Goal: Task Accomplishment & Management: Manage account settings

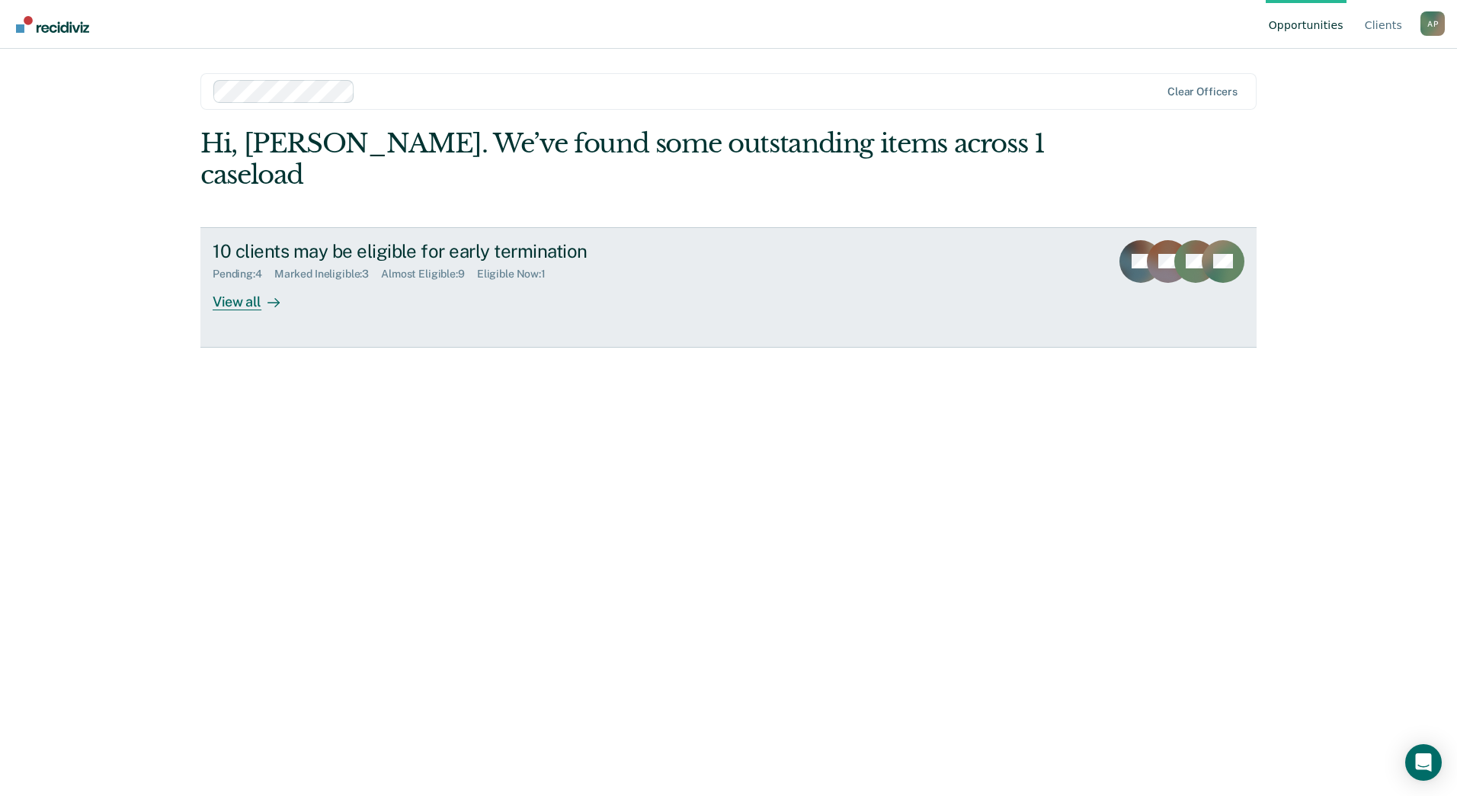
click at [234, 300] on div "View all" at bounding box center [255, 295] width 85 height 30
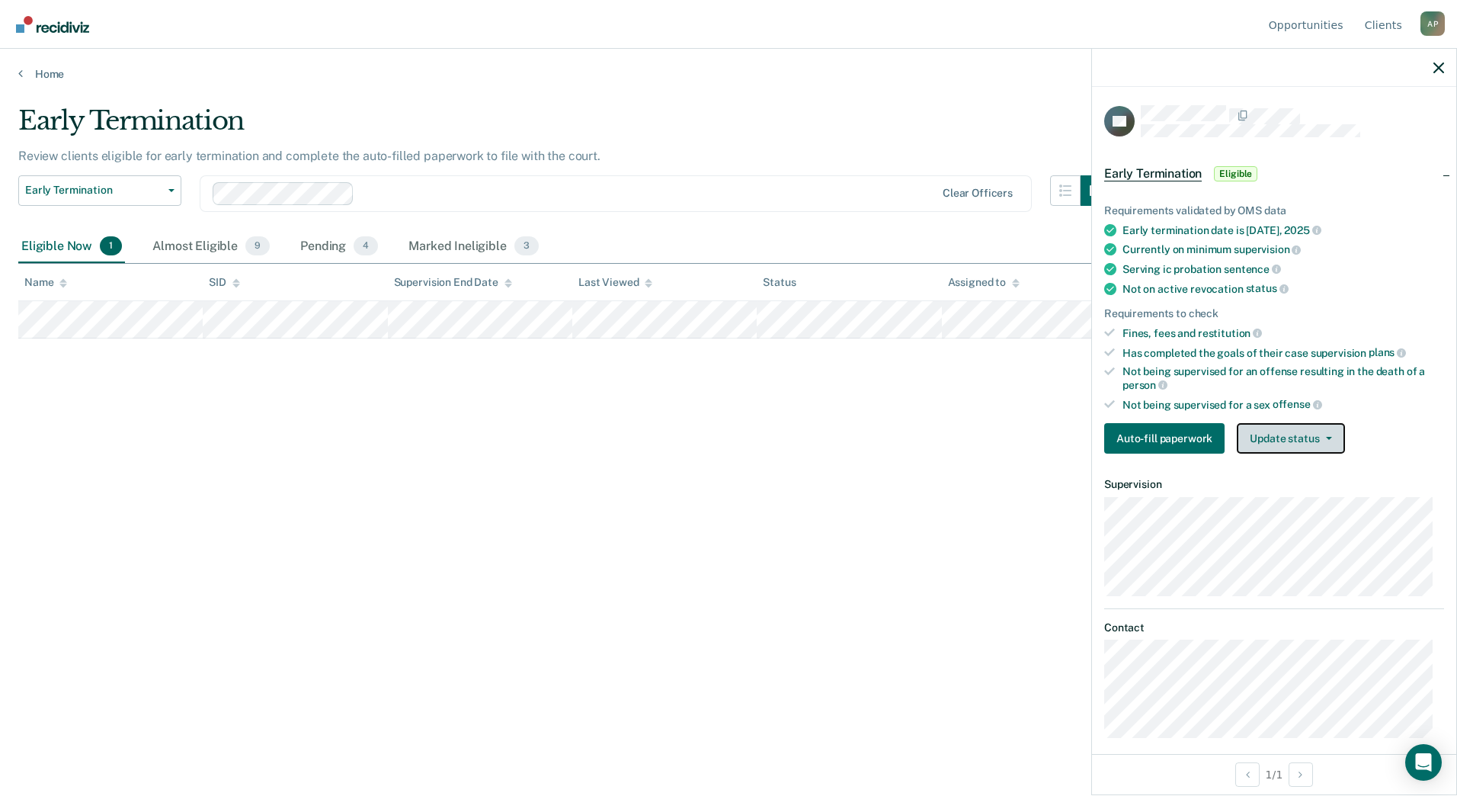
click at [1319, 426] on button "Update status" at bounding box center [1290, 438] width 107 height 30
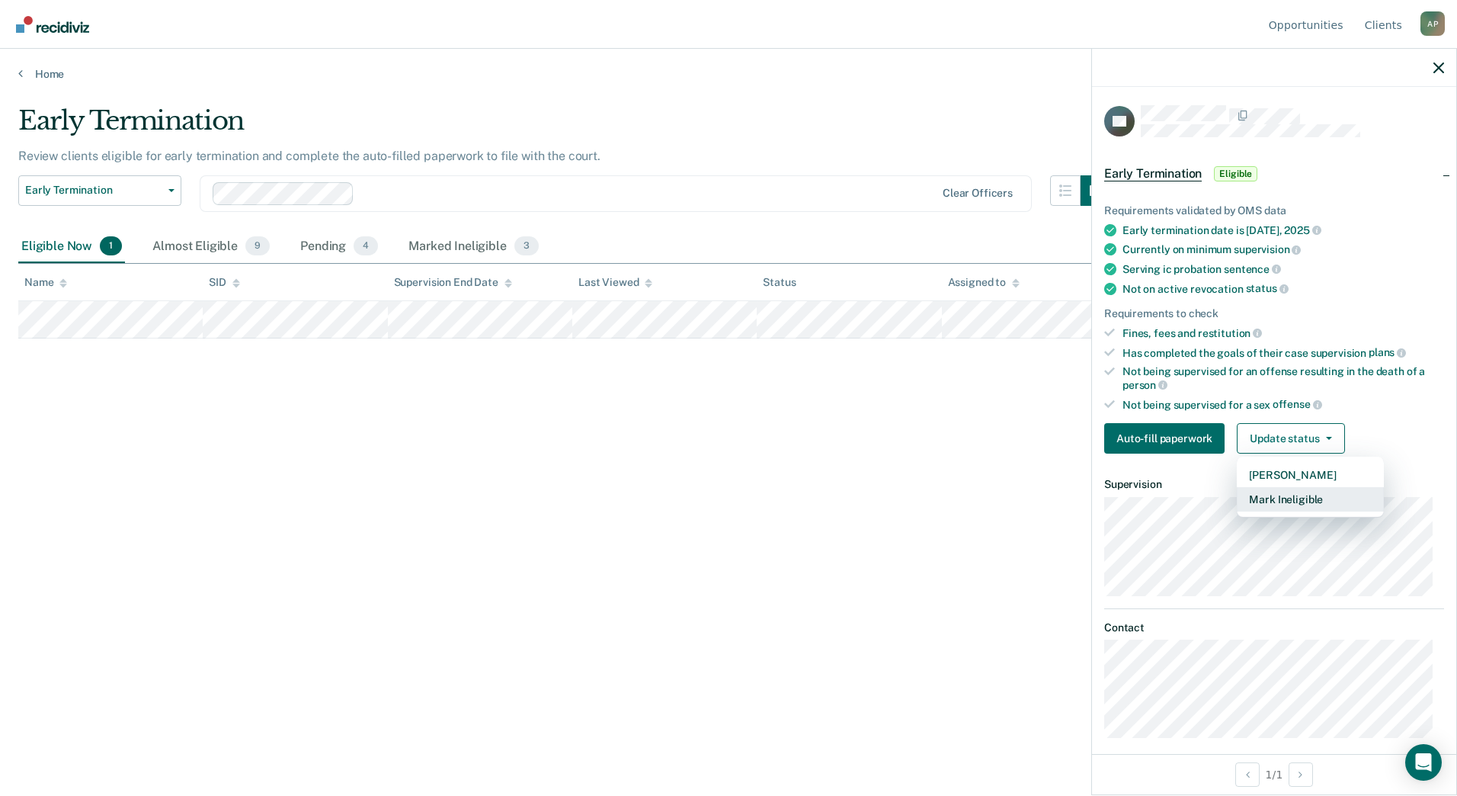
click at [1296, 501] on button "Mark Ineligible" at bounding box center [1310, 499] width 147 height 24
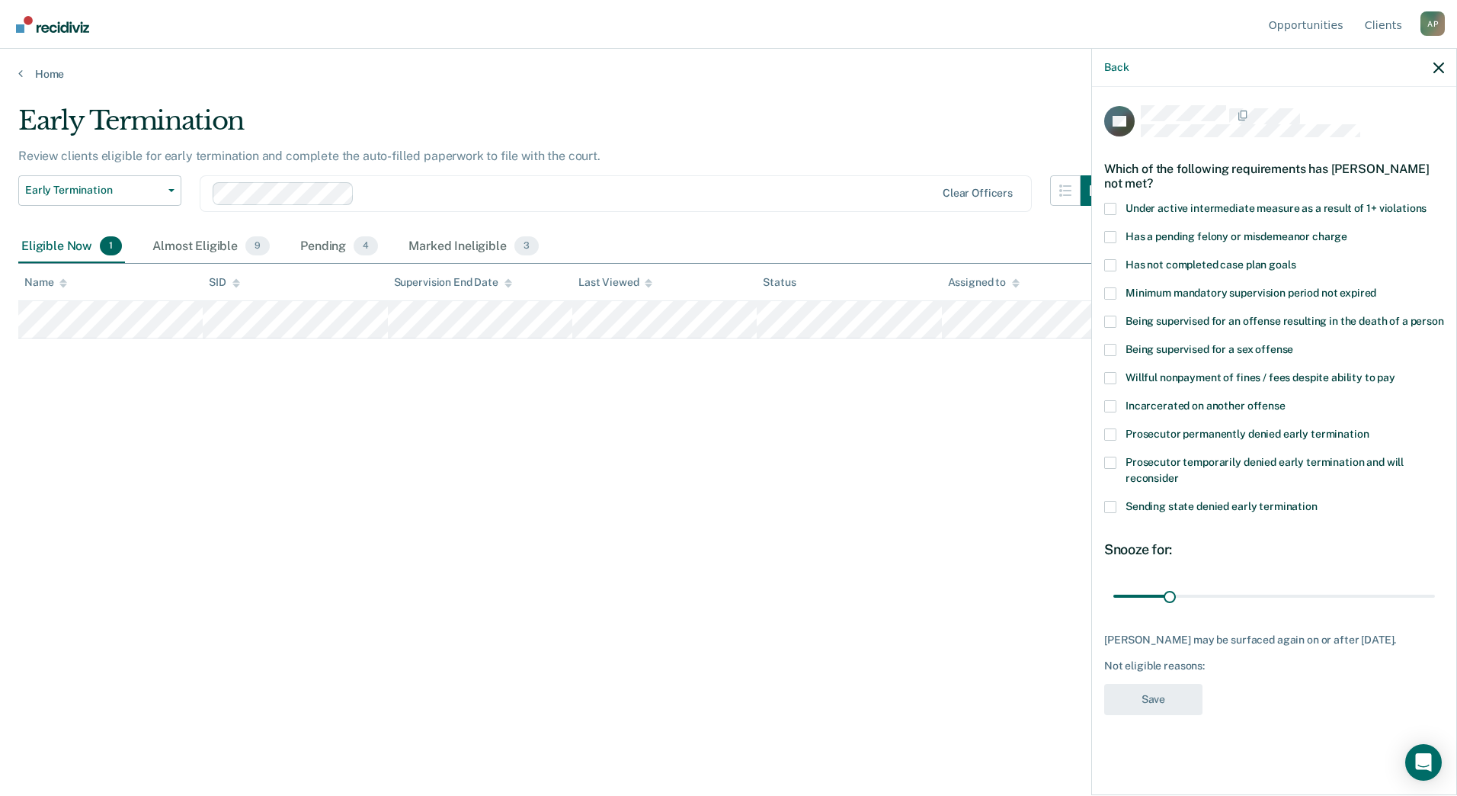
click at [1114, 262] on span at bounding box center [1110, 265] width 12 height 12
click at [1296, 259] on input "Has not completed case plan goals" at bounding box center [1296, 259] width 0 height 0
drag, startPoint x: 1167, startPoint y: 594, endPoint x: 1265, endPoint y: 585, distance: 98.8
click at [1265, 585] on input "range" at bounding box center [1275, 595] width 322 height 27
drag, startPoint x: 1271, startPoint y: 590, endPoint x: 1305, endPoint y: 591, distance: 33.6
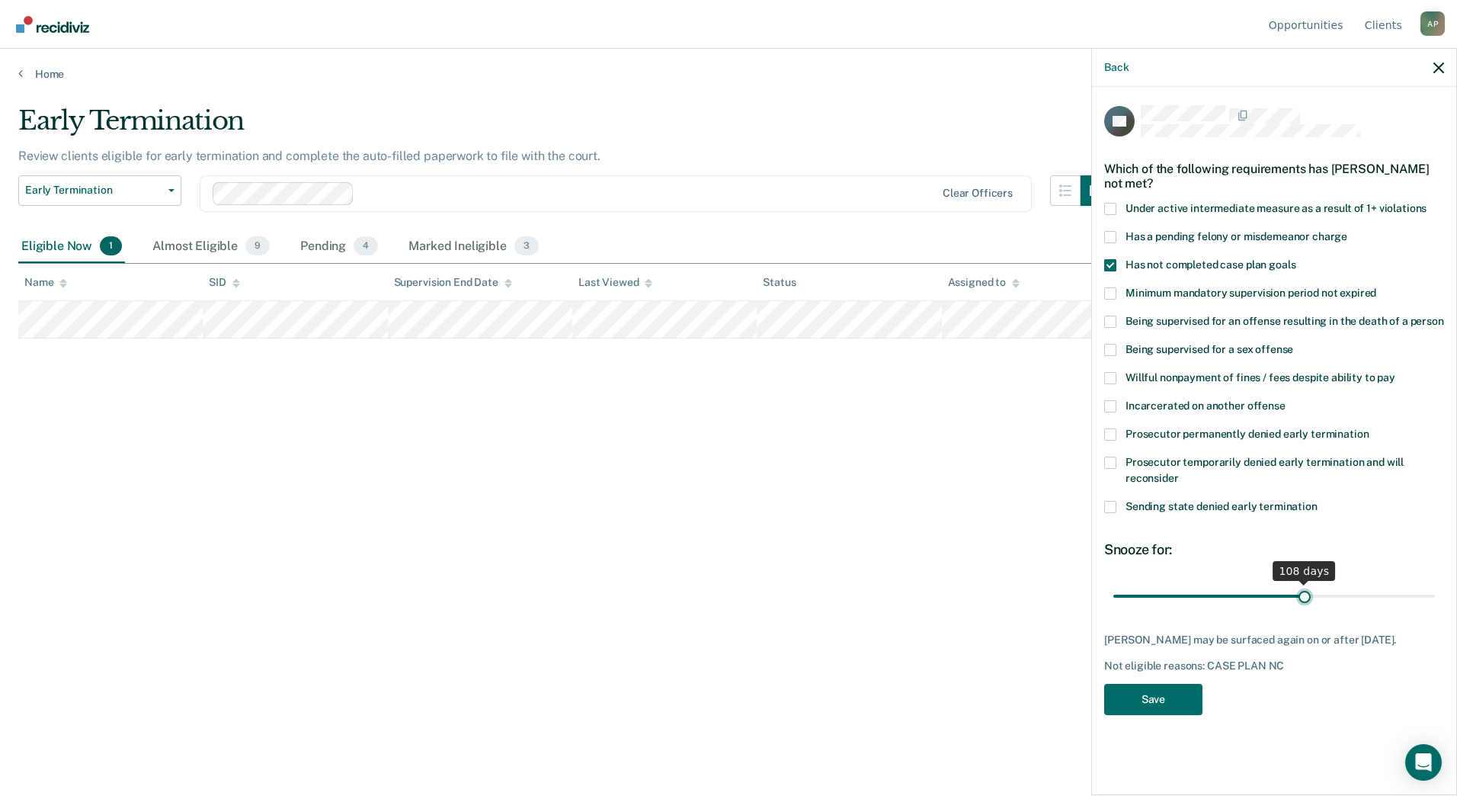
type input "108"
click at [1305, 591] on input "range" at bounding box center [1275, 595] width 322 height 27
click at [1162, 704] on button "Save" at bounding box center [1153, 699] width 98 height 31
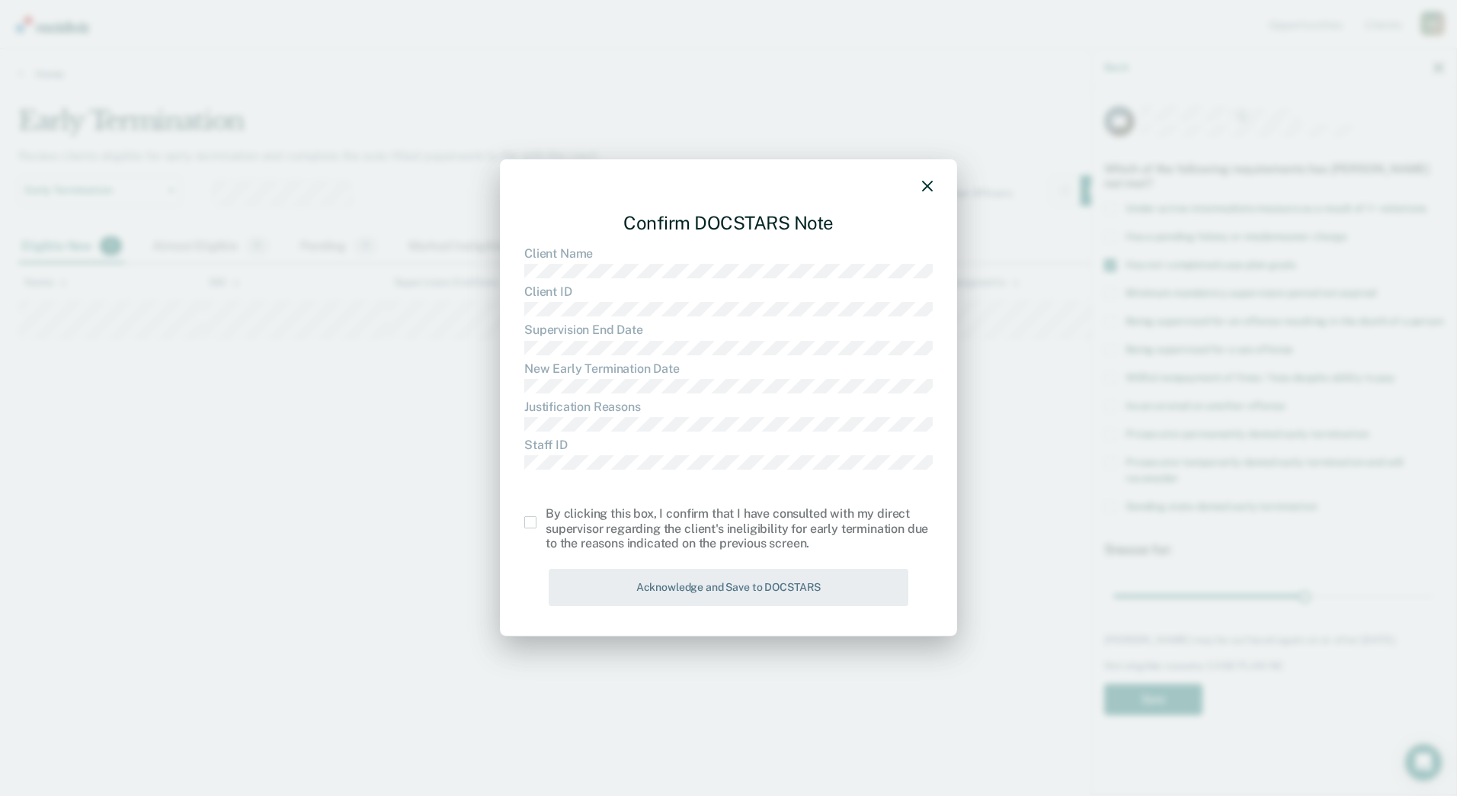
click at [529, 529] on div "By clicking this box, I confirm that I have consulted with my direct supervisor…" at bounding box center [728, 529] width 409 height 44
click at [530, 523] on span at bounding box center [530, 522] width 12 height 12
click at [546, 516] on input "checkbox" at bounding box center [546, 516] width 0 height 0
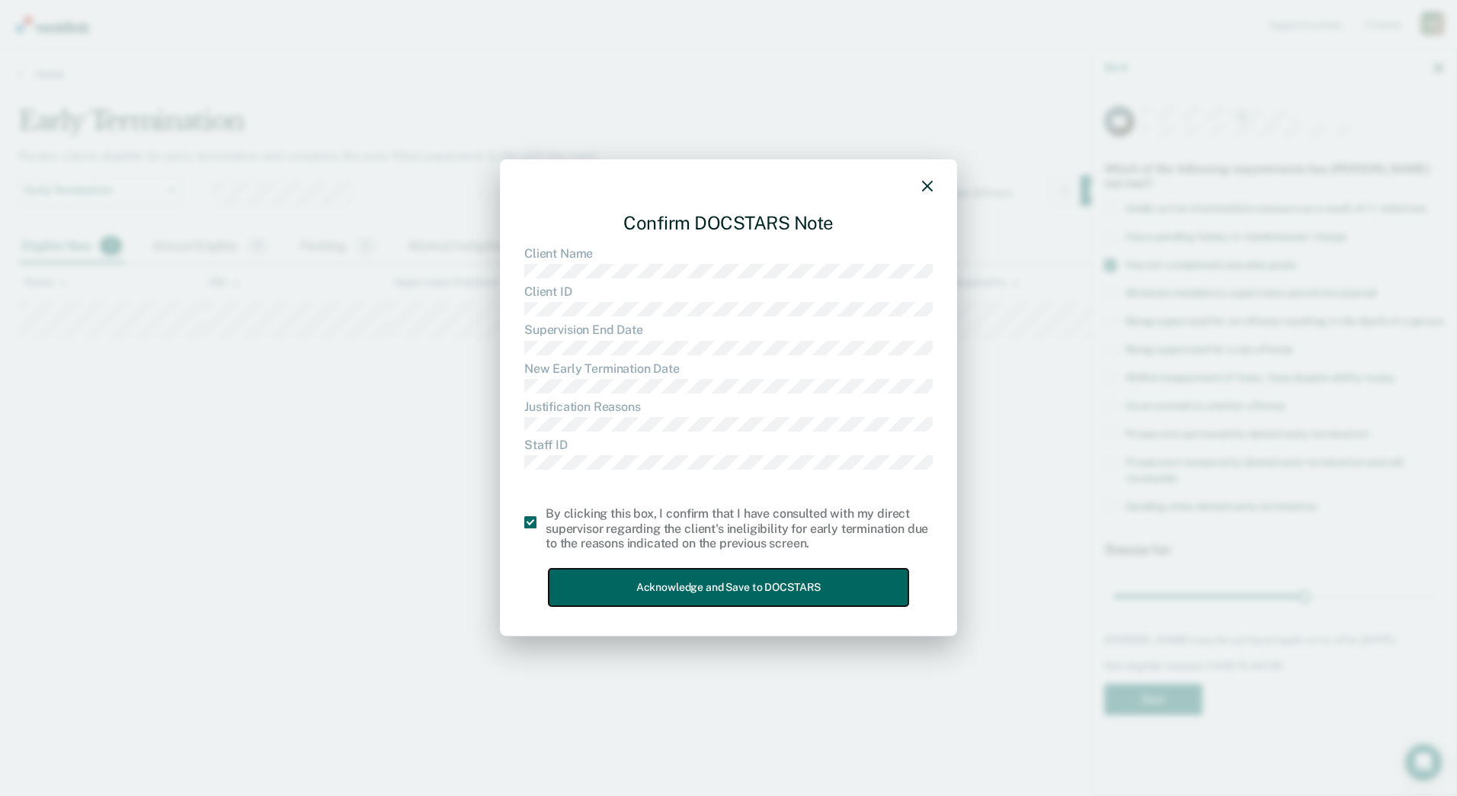
click at [665, 590] on button "Acknowledge and Save to DOCSTARS" at bounding box center [729, 587] width 360 height 37
